Goal: Transaction & Acquisition: Purchase product/service

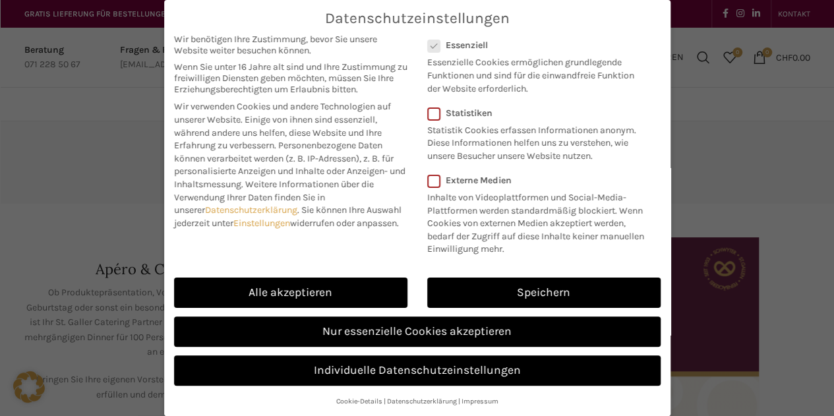
click at [511, 288] on link "Speichern" at bounding box center [543, 293] width 233 height 30
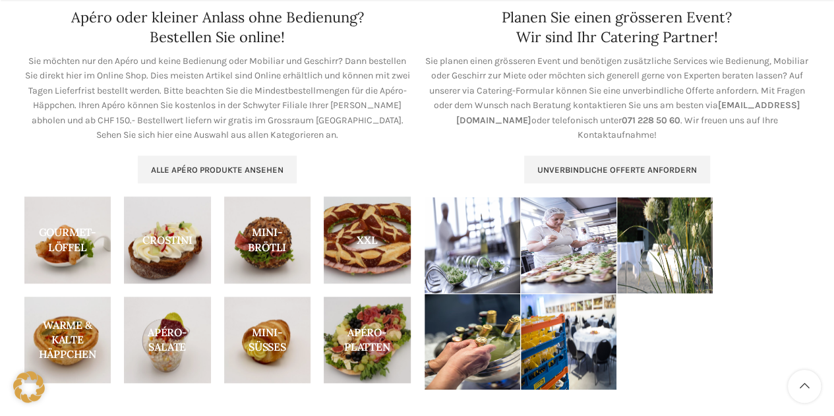
scroll to position [527, 0]
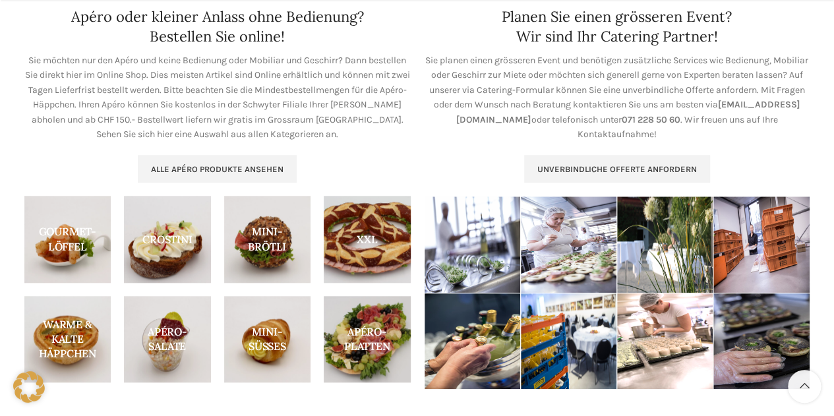
click at [247, 175] on link "Alle Apéro Produkte ansehen" at bounding box center [217, 169] width 159 height 28
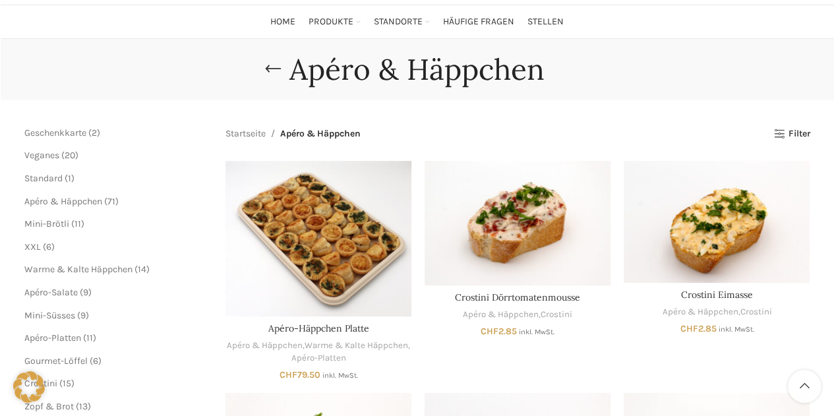
scroll to position [66, 0]
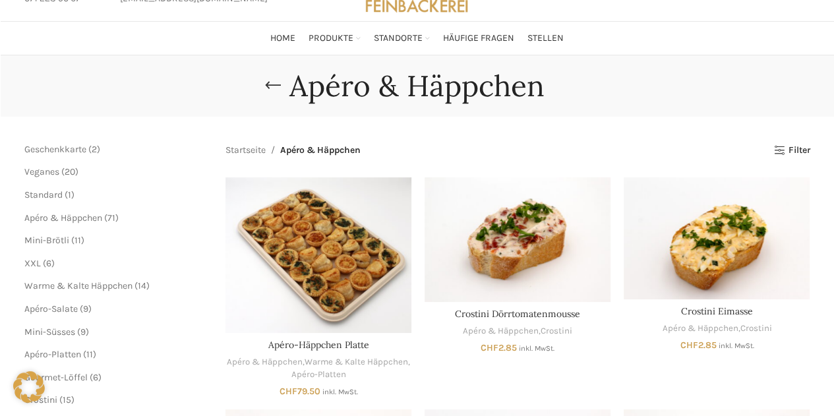
click at [49, 169] on span "Veganes" at bounding box center [41, 171] width 35 height 11
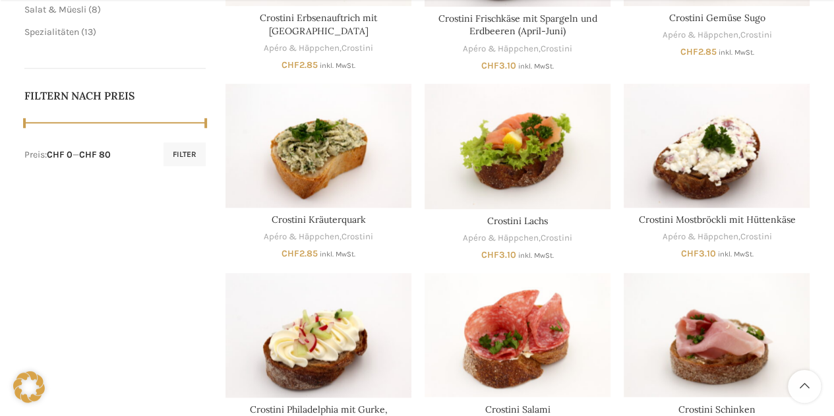
scroll to position [725, 0]
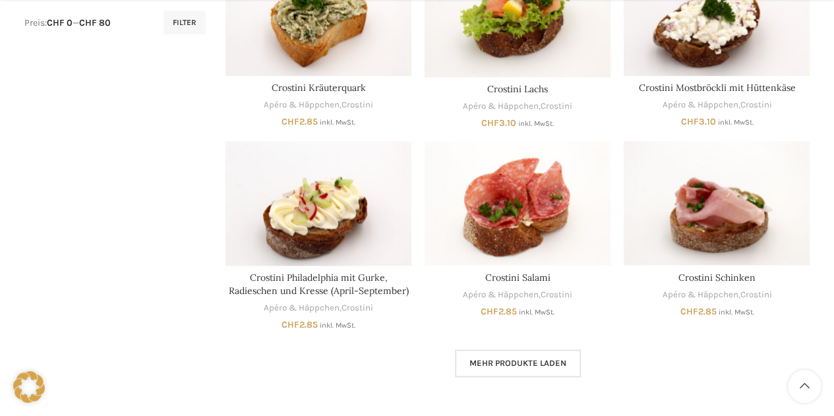
click at [535, 363] on span "Mehr Produkte laden" at bounding box center [517, 363] width 97 height 11
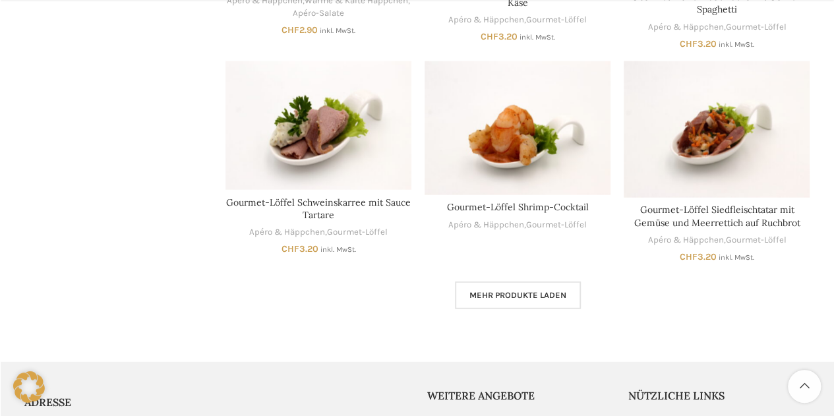
scroll to position [1655, 0]
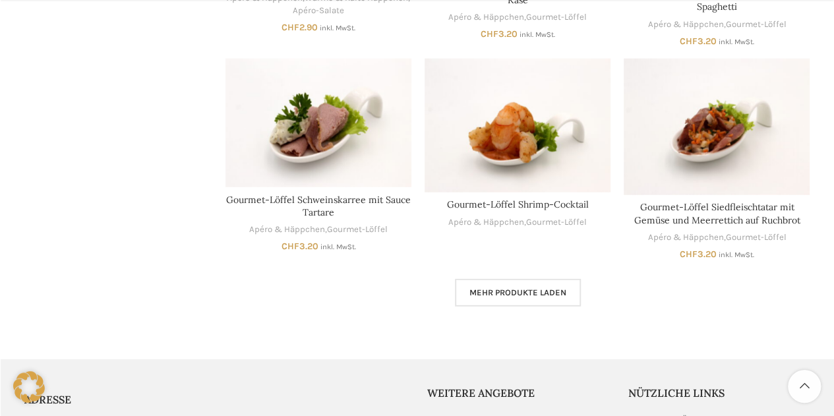
click at [486, 303] on link "Mehr Produkte laden" at bounding box center [518, 293] width 126 height 28
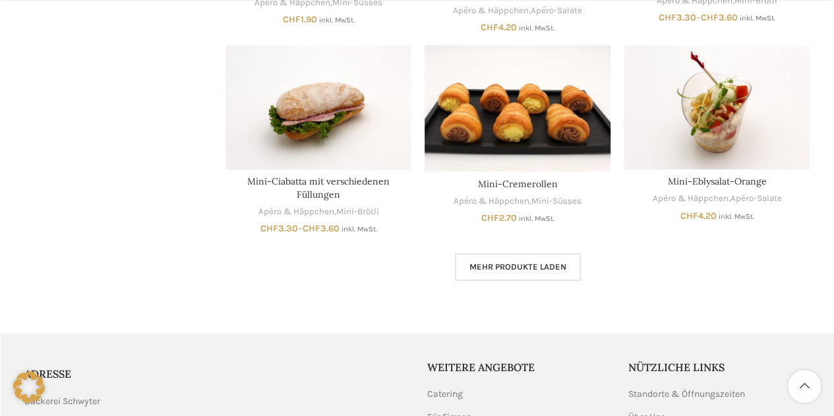
scroll to position [2503, 0]
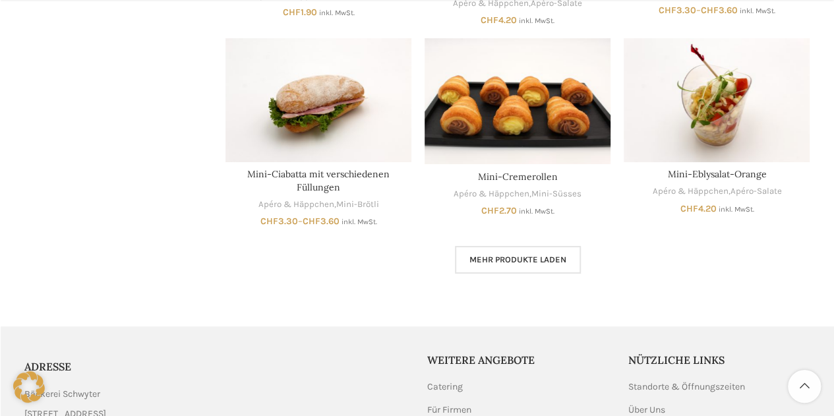
click at [486, 264] on span "Mehr Produkte laden" at bounding box center [517, 259] width 97 height 11
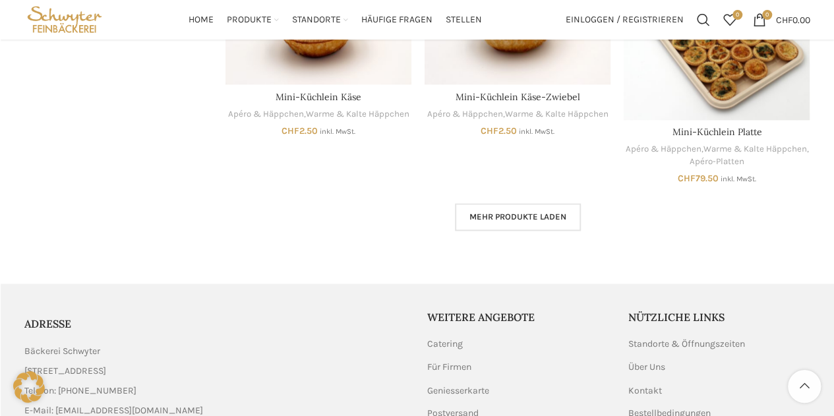
scroll to position [3358, 0]
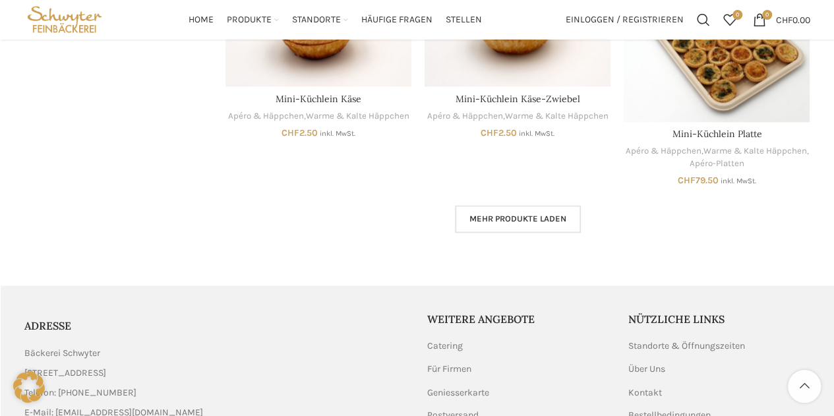
click at [533, 218] on span "Mehr Produkte laden" at bounding box center [517, 219] width 97 height 11
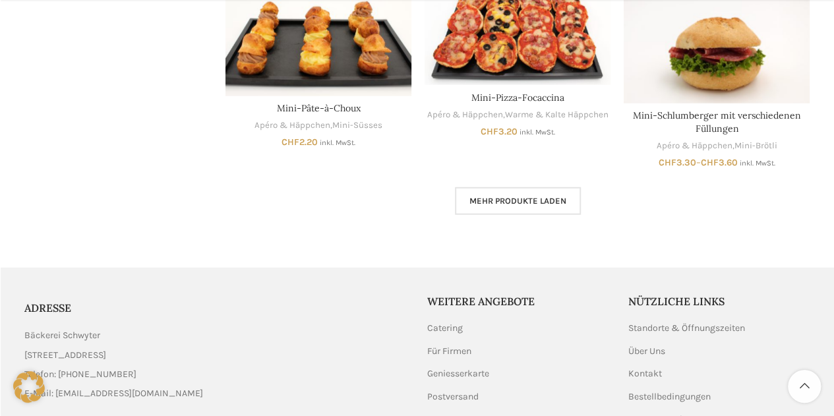
scroll to position [4181, 0]
click at [479, 200] on span "Mehr Produkte laden" at bounding box center [517, 200] width 97 height 11
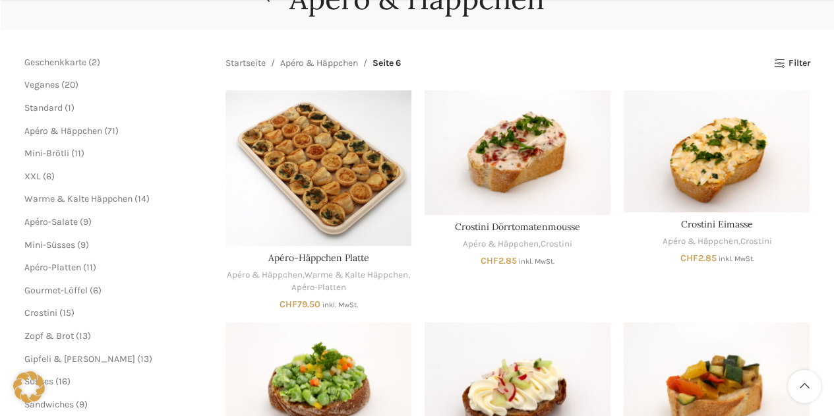
scroll to position [159, 0]
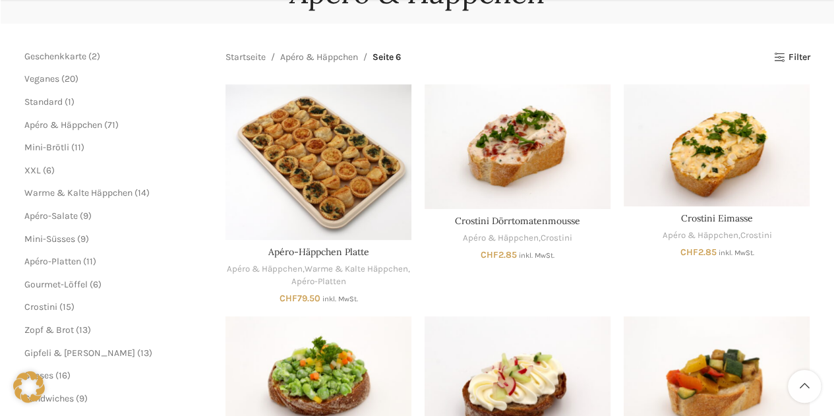
click at [341, 198] on img "Apéro-Häppchen Platte" at bounding box center [318, 162] width 186 height 156
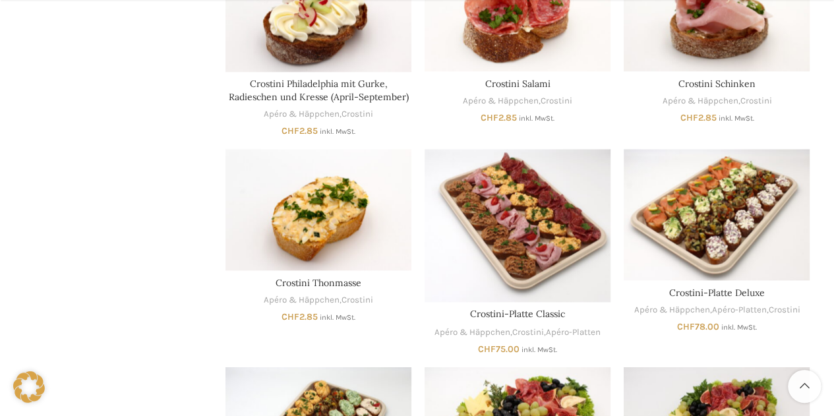
scroll to position [923, 0]
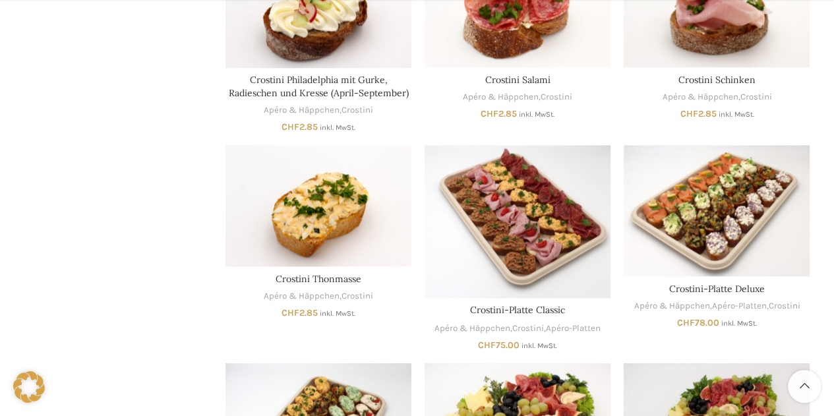
click at [562, 251] on img "Crostini-Platte Classic" at bounding box center [518, 221] width 186 height 153
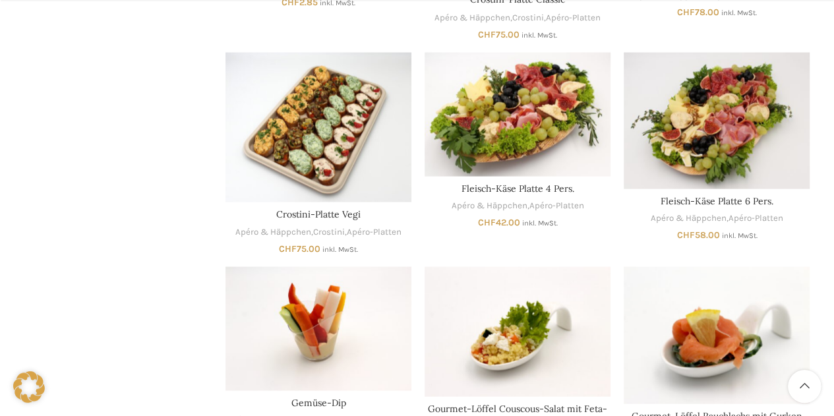
scroll to position [1252, 0]
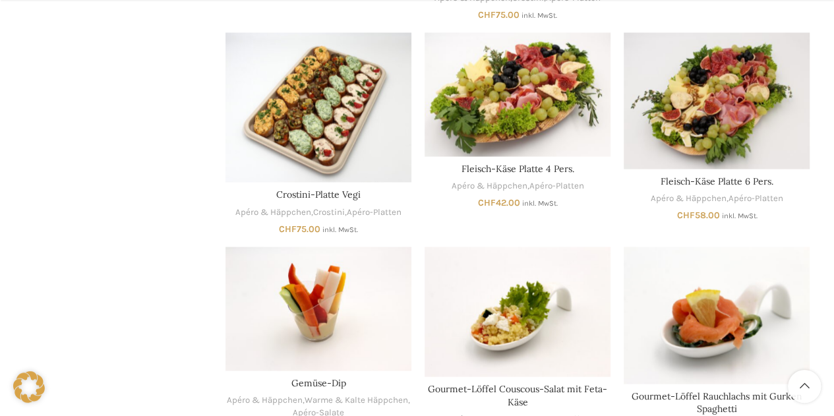
click at [335, 186] on div "Ausführung wählen Dieses Produkt weist mehrere Varianten auf. Die Optionen könn…" at bounding box center [318, 133] width 186 height 201
click at [329, 198] on link "Crostini-Platte Vegi" at bounding box center [318, 195] width 84 height 12
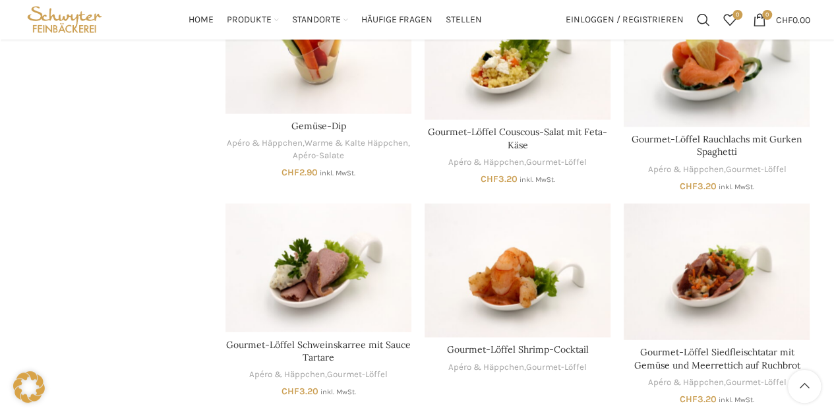
scroll to position [1318, 0]
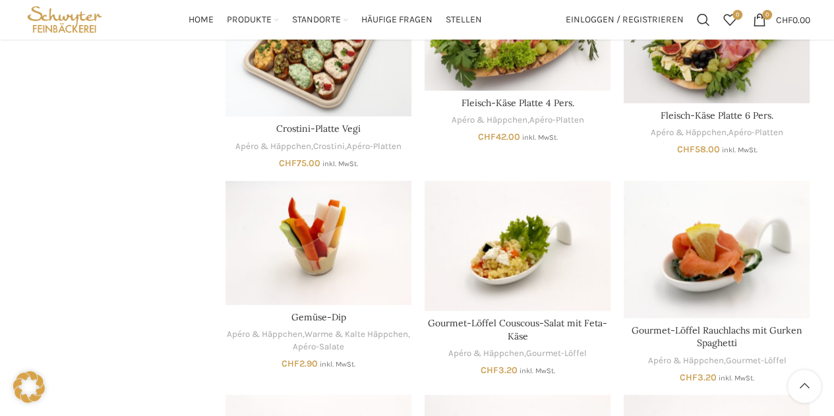
click at [413, 276] on link "Zur Apéro Broschüre PDF" at bounding box center [421, 287] width 112 height 22
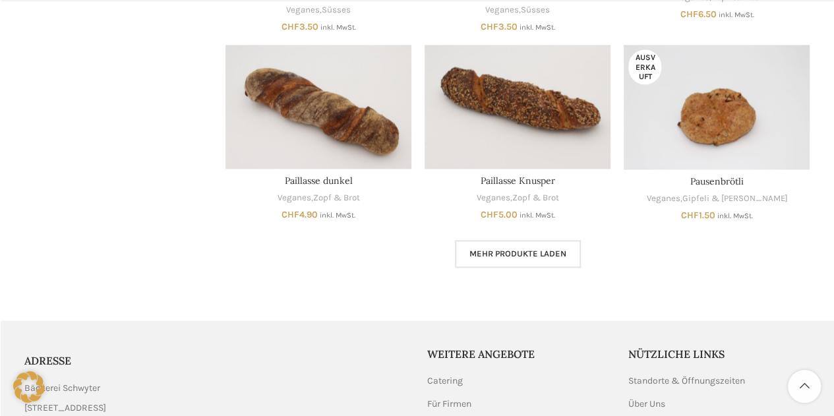
scroll to position [791, 0]
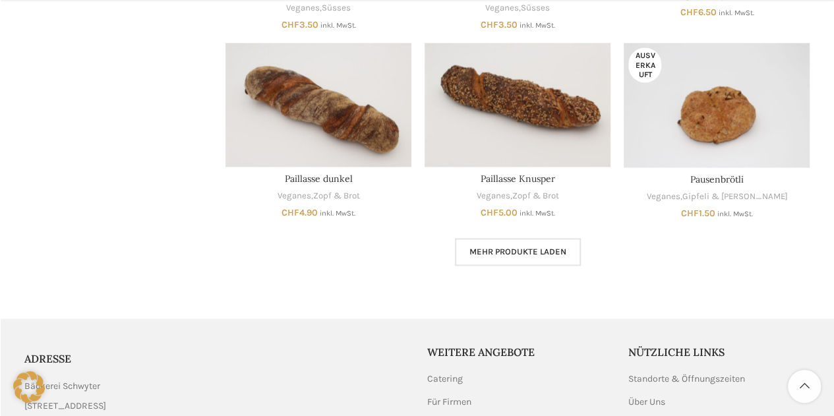
click at [510, 262] on link "Mehr Produkte laden" at bounding box center [518, 252] width 126 height 28
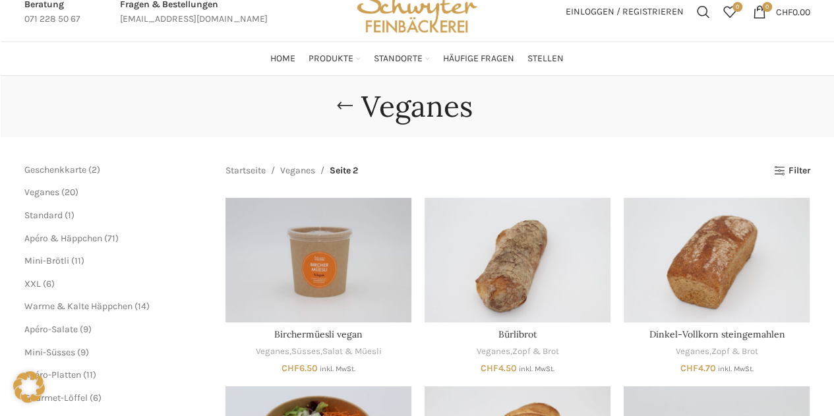
scroll to position [66, 0]
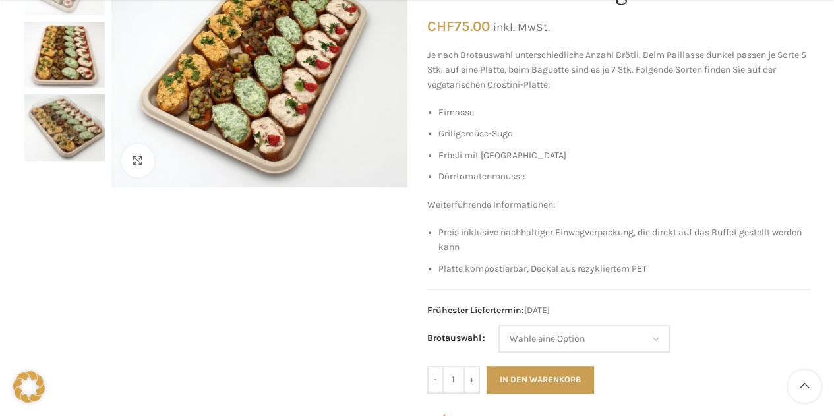
scroll to position [264, 0]
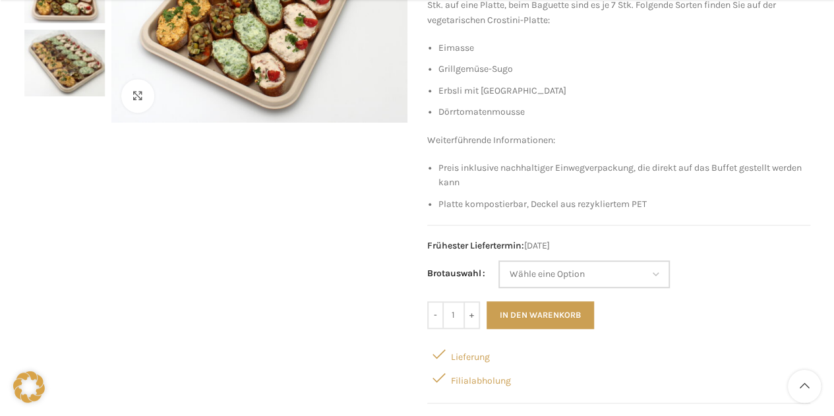
click at [590, 278] on select "Wähle eine Option Baguette Paillasse dunkel" at bounding box center [583, 274] width 171 height 28
click at [620, 216] on div "Startseite Apéro & Häppchen Crostini-Platte Vegi Crostini-Platte Deluxe CHF 78.…" at bounding box center [618, 190] width 383 height 612
